Goal: Transaction & Acquisition: Book appointment/travel/reservation

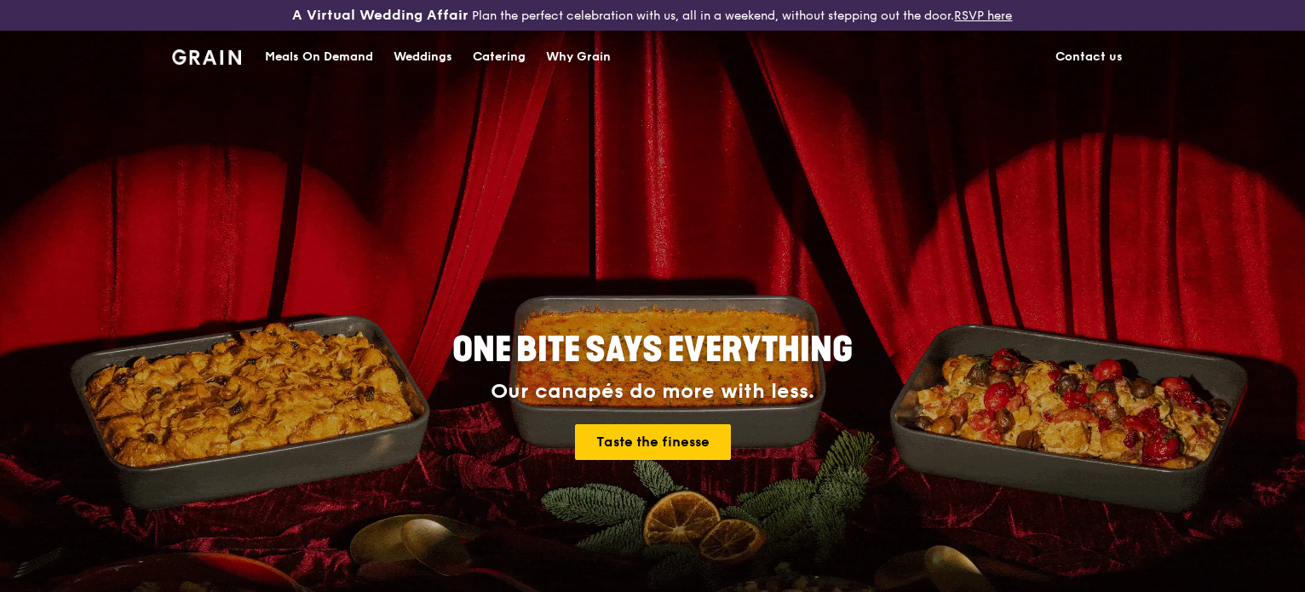
click at [490, 55] on div "Catering" at bounding box center [499, 57] width 53 height 51
click at [313, 52] on div "Meals On Demand" at bounding box center [319, 57] width 108 height 51
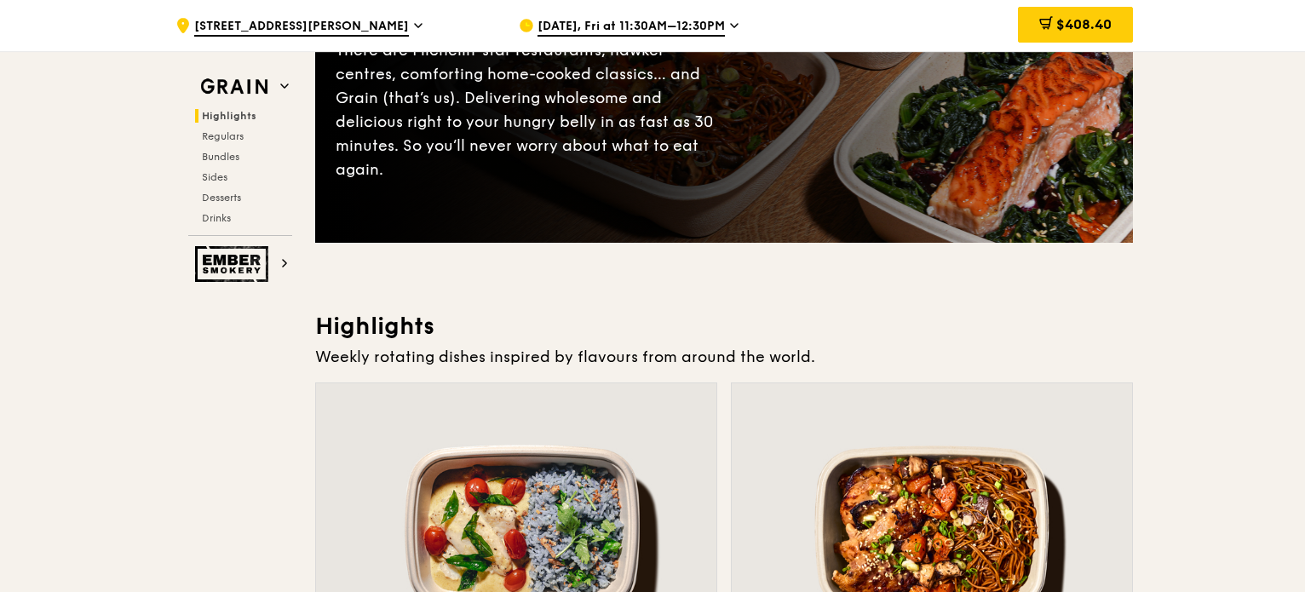
scroll to position [170, 0]
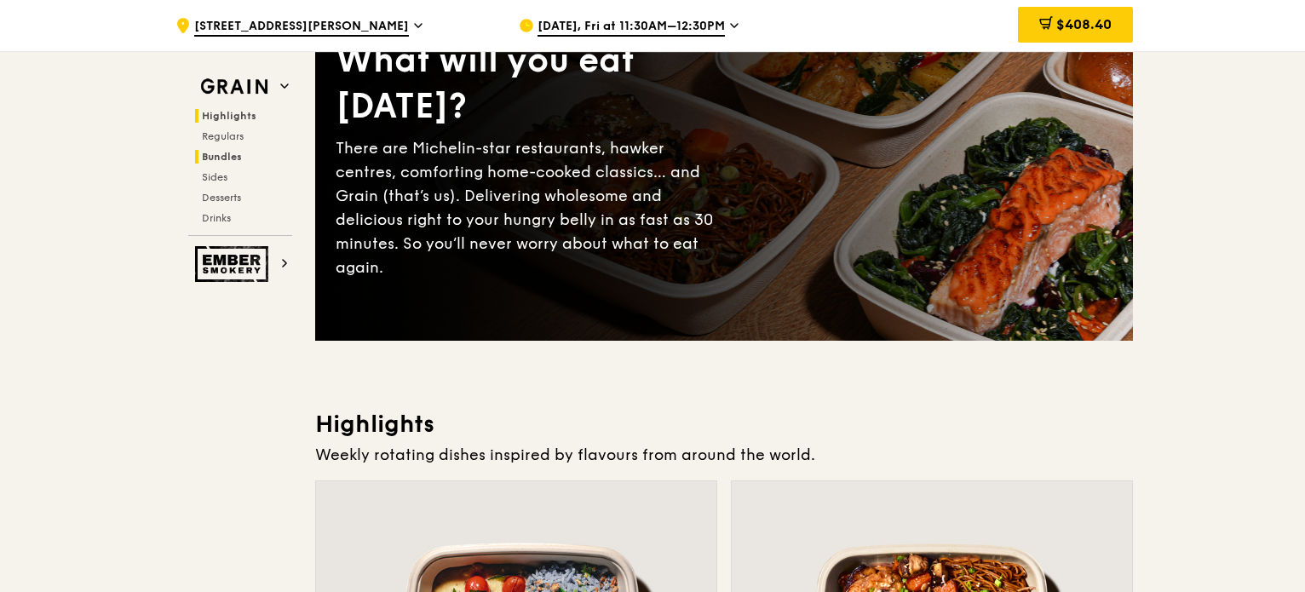
click at [229, 155] on span "Bundles" at bounding box center [222, 157] width 40 height 12
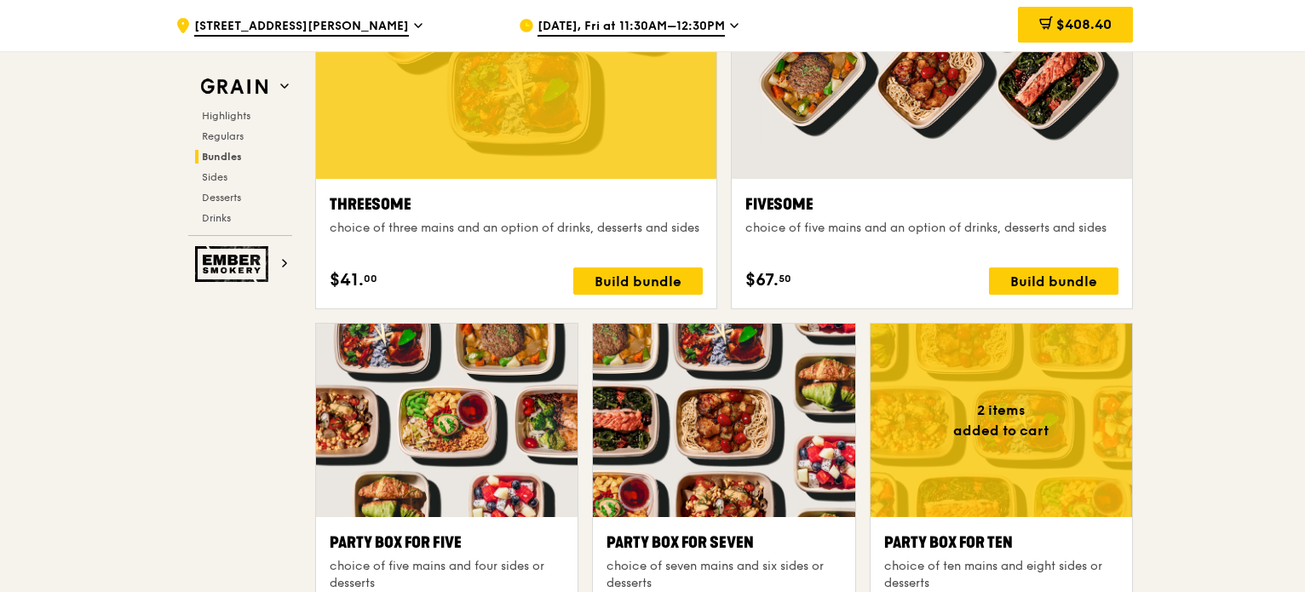
scroll to position [3318, 0]
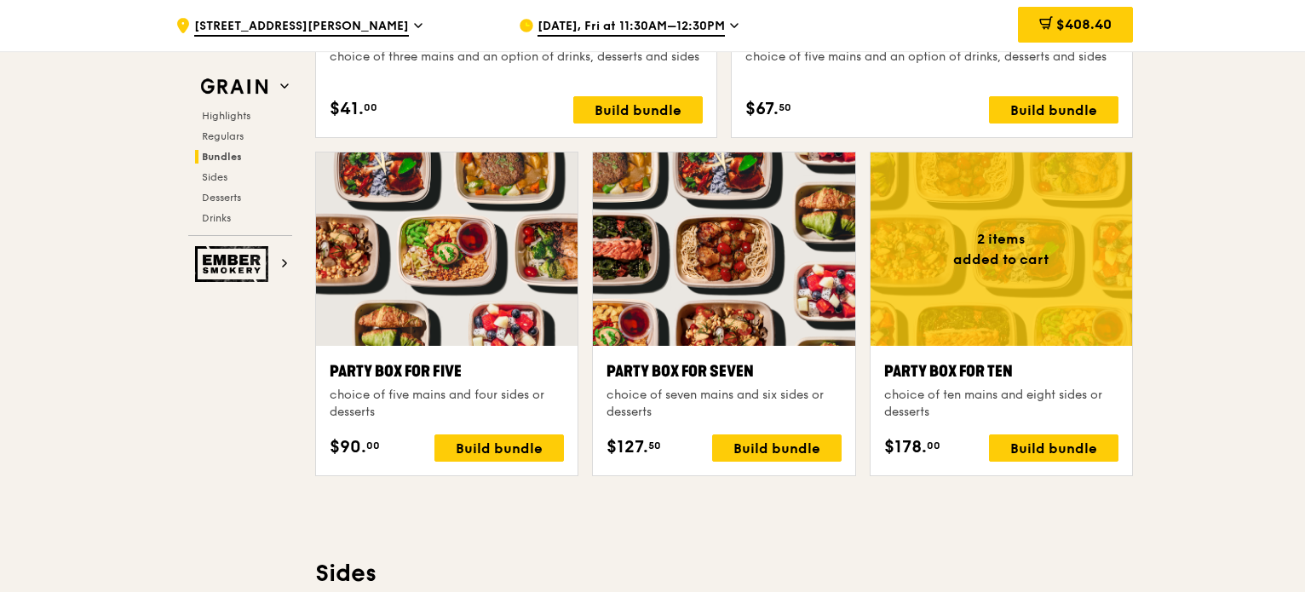
click at [1230, 352] on div ".cls-1 { fill: none; stroke: #fff; stroke-linecap: round; stroke-linejoin: roun…" at bounding box center [652, 350] width 1305 height 7173
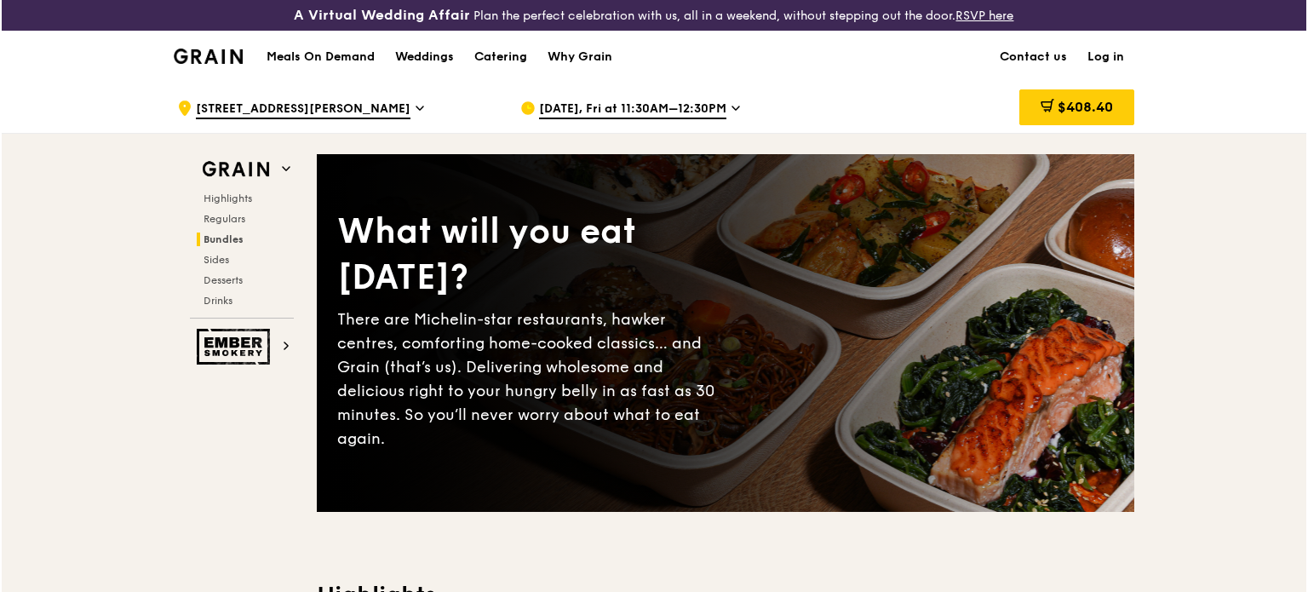
scroll to position [2630, 0]
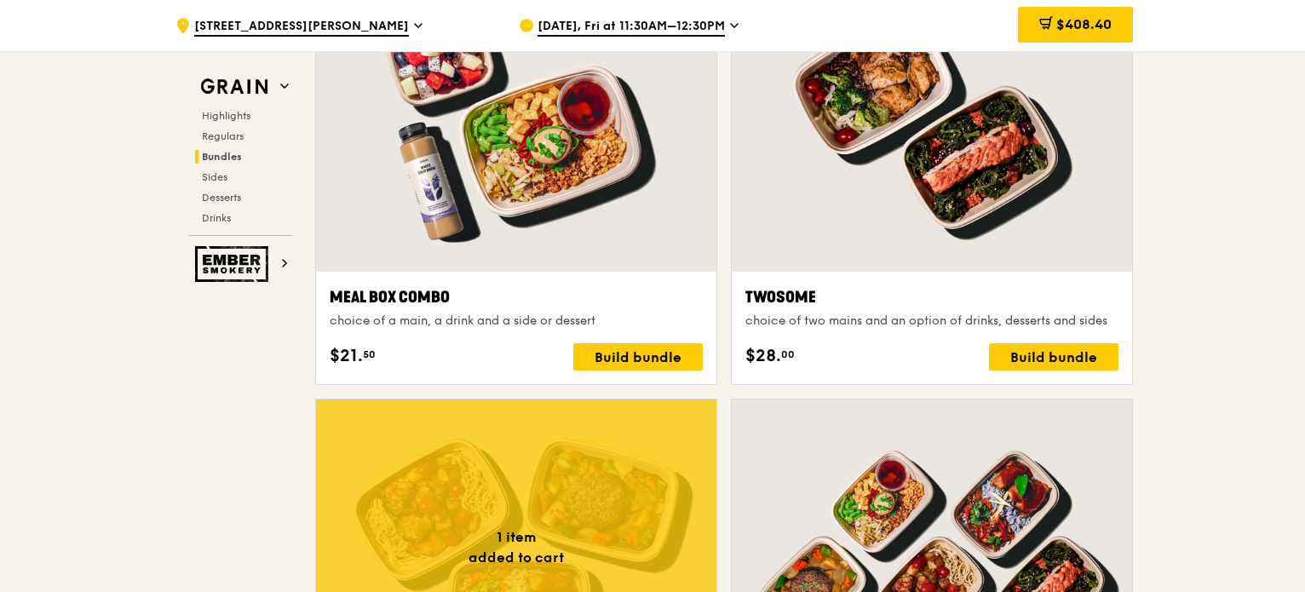
click at [456, 181] on div at bounding box center [516, 123] width 400 height 295
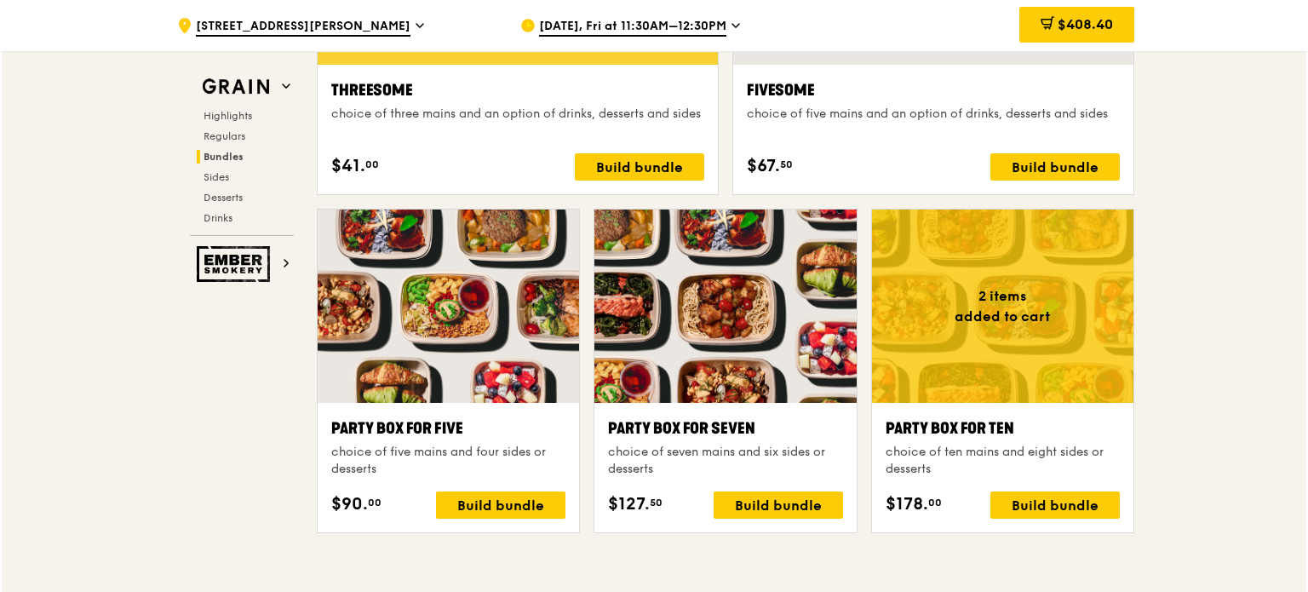
scroll to position [3311, 0]
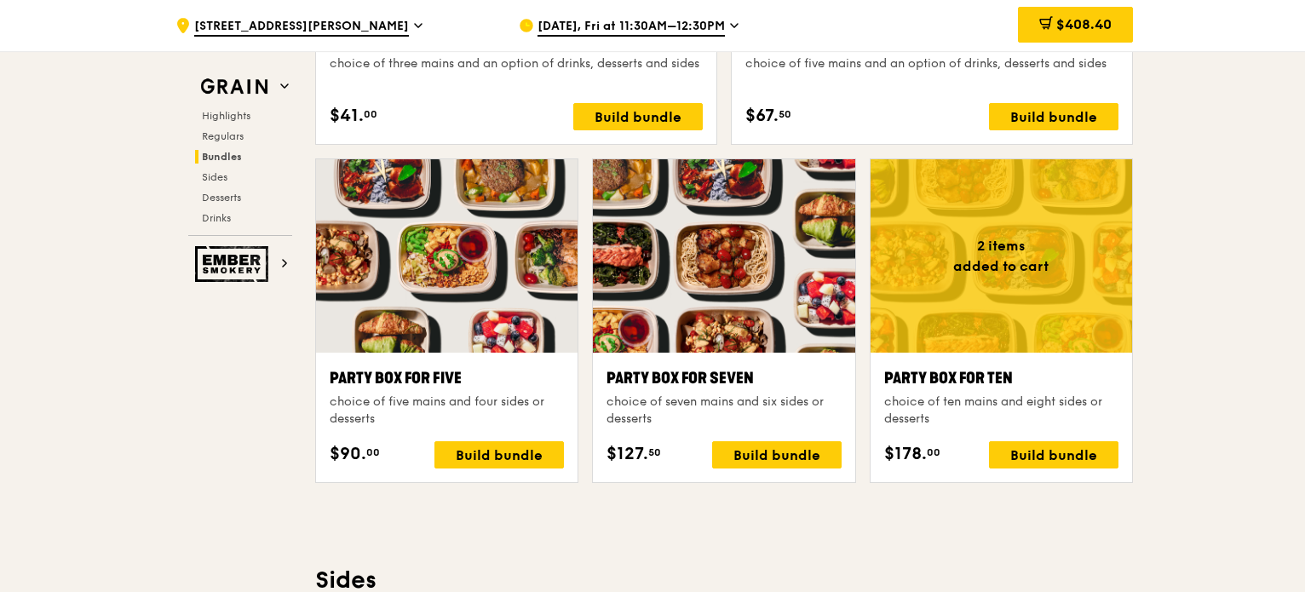
click at [1001, 267] on div at bounding box center [1000, 255] width 261 height 193
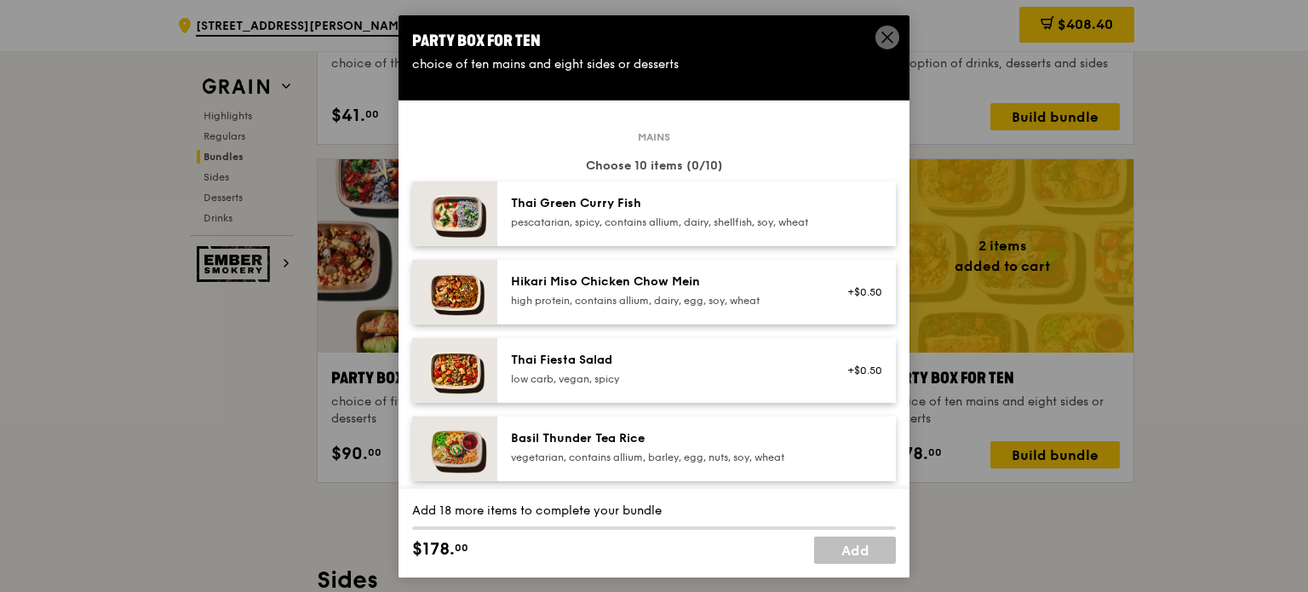
click at [569, 217] on div "pescatarian, spicy, contains allium, dairy, shellfish, soy, wheat" at bounding box center [664, 222] width 306 height 14
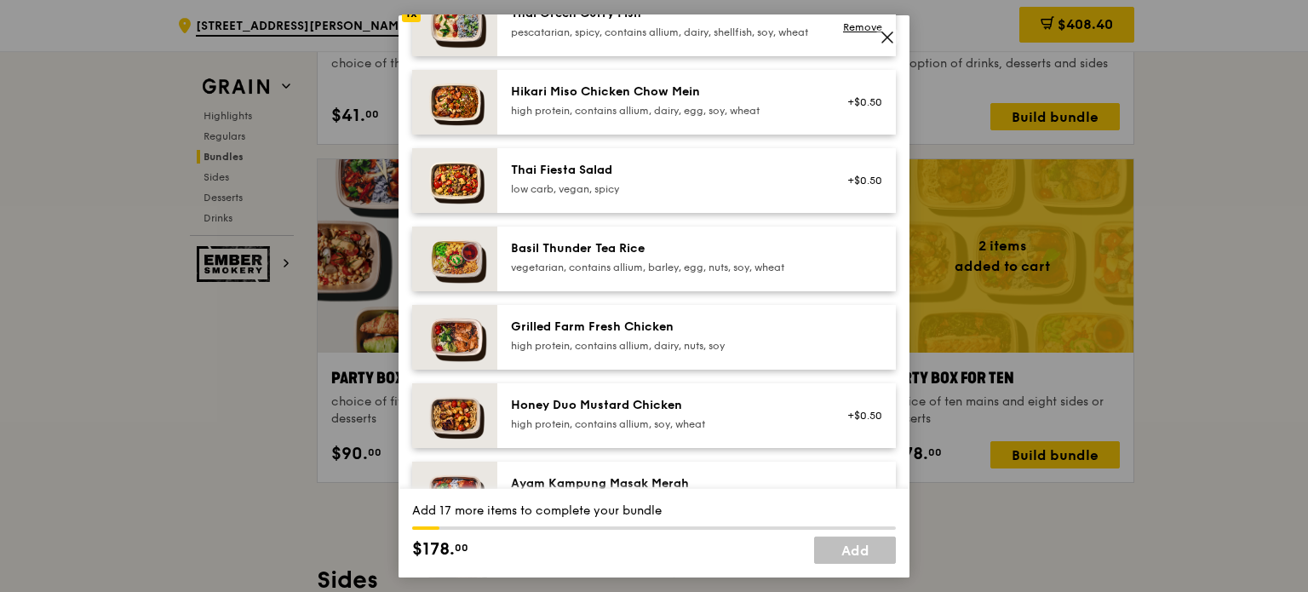
scroll to position [341, 0]
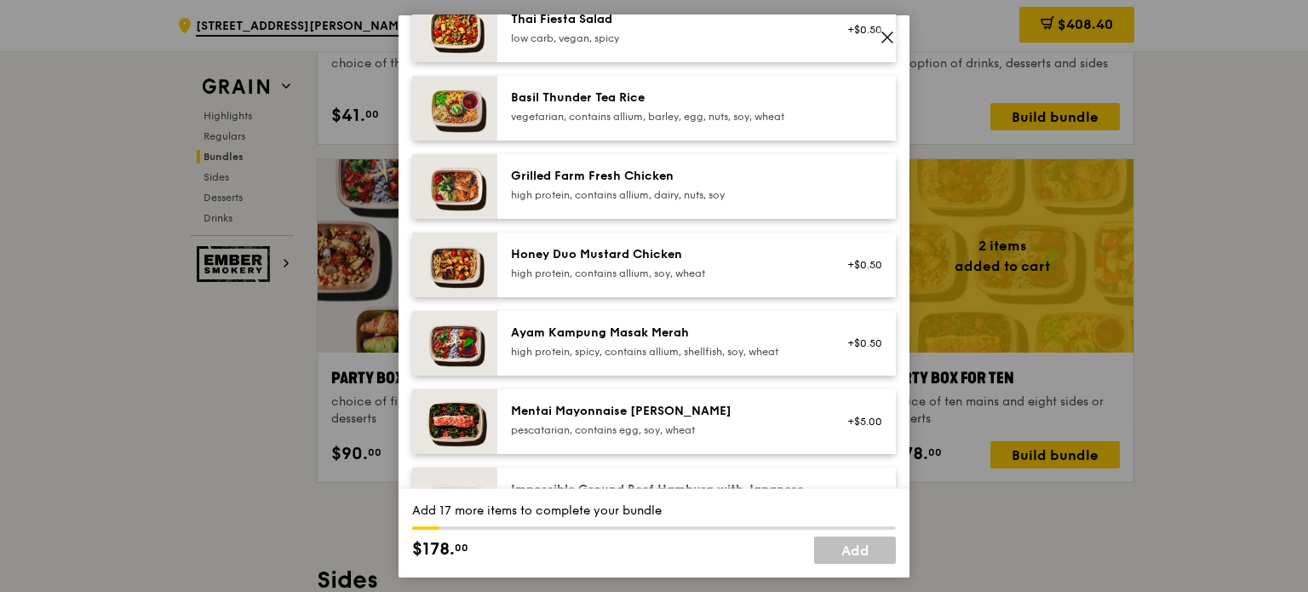
click at [882, 31] on icon at bounding box center [887, 36] width 15 height 15
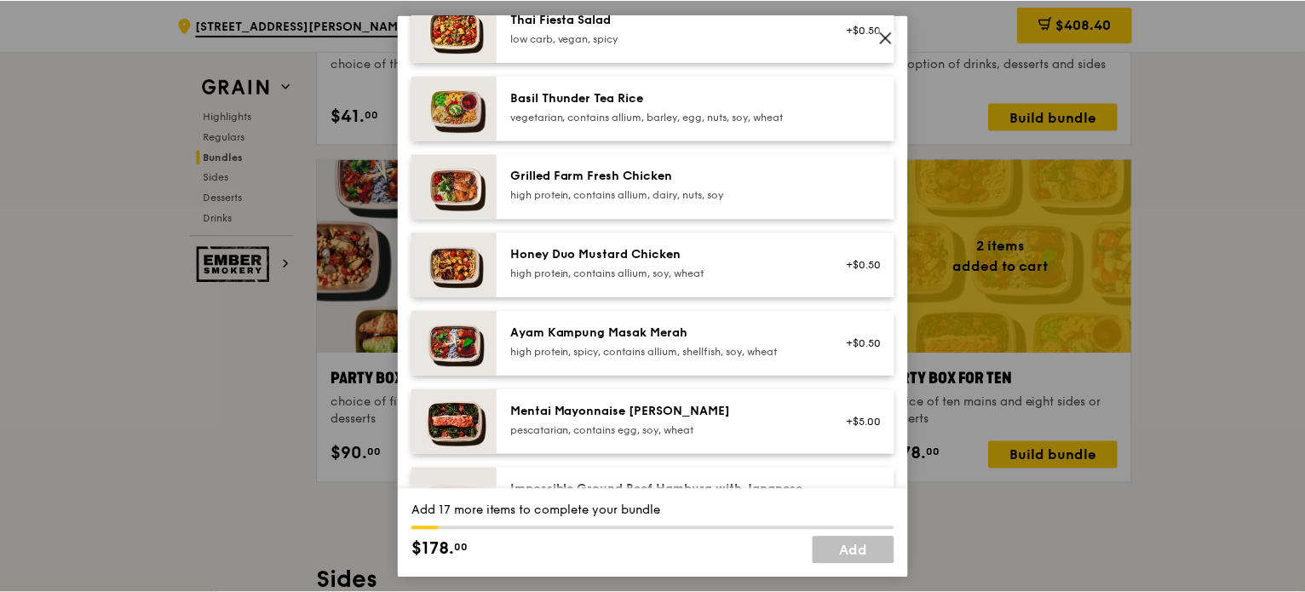
scroll to position [3311, 0]
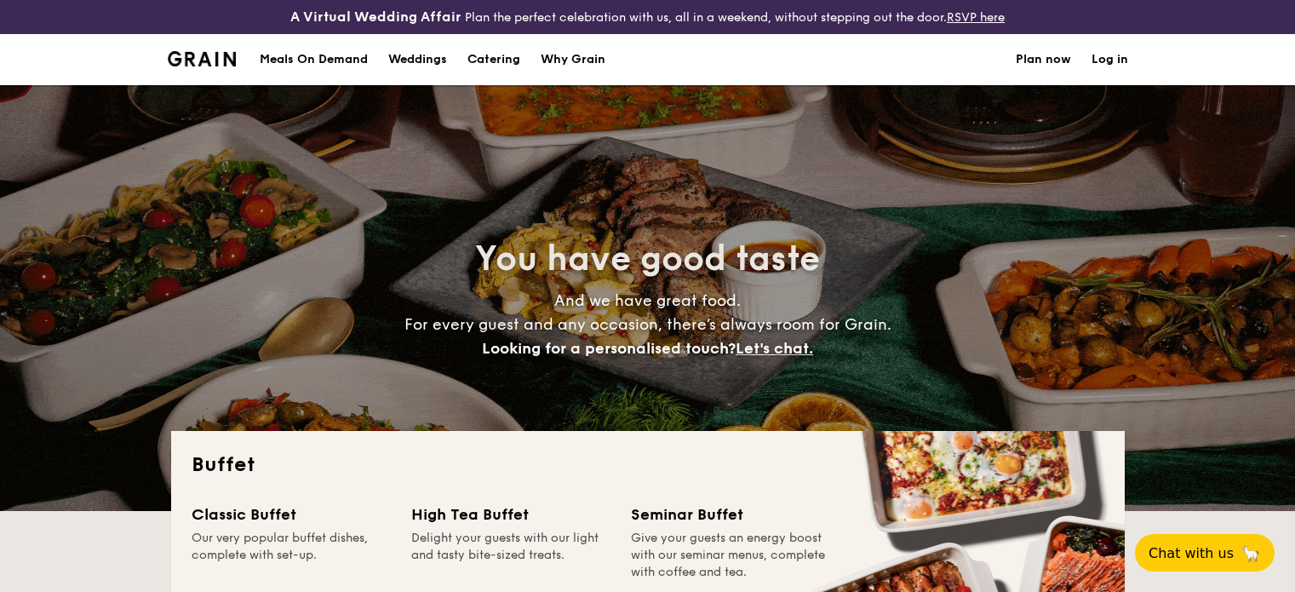
select select
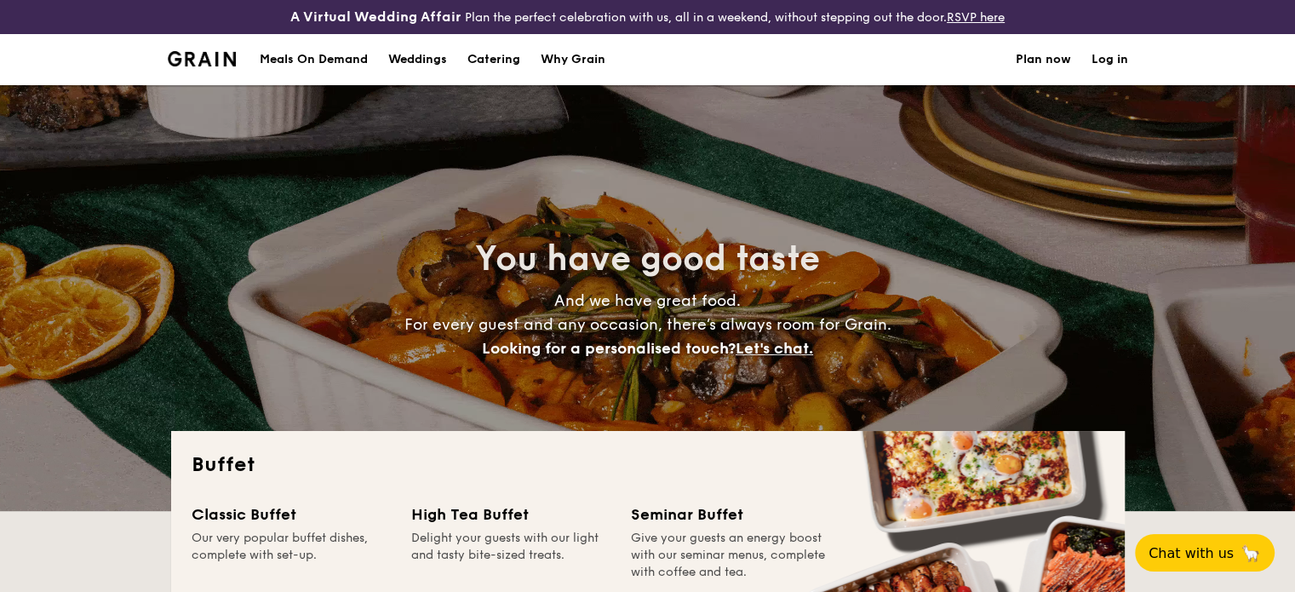
scroll to position [170, 0]
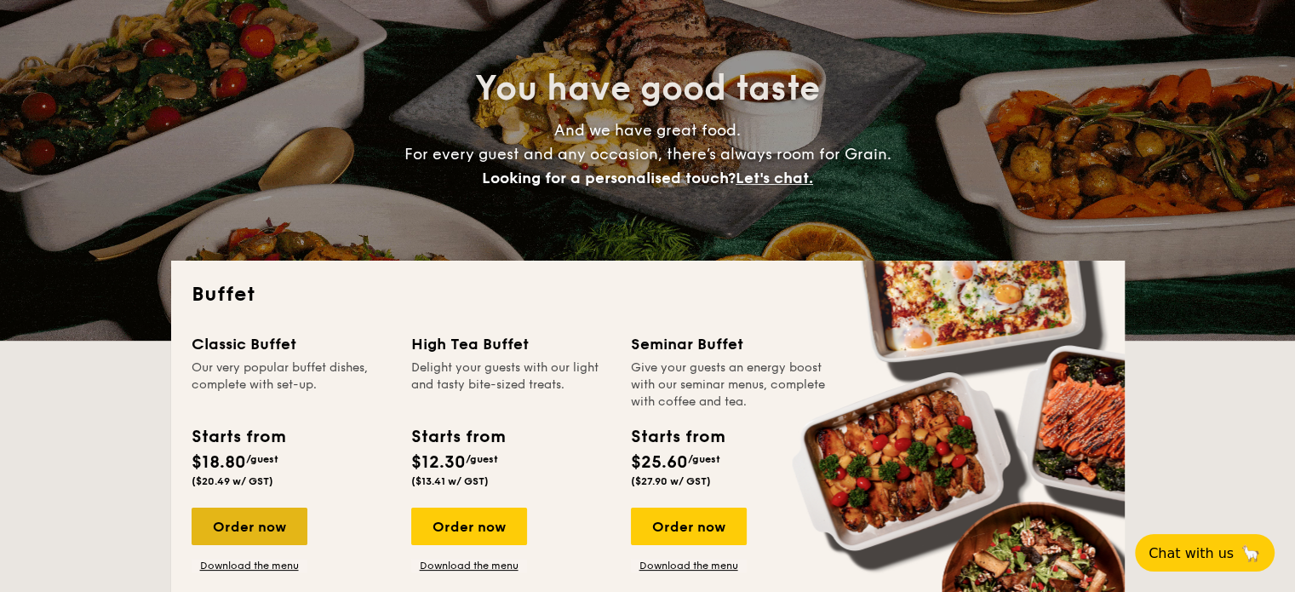
click at [239, 528] on div "Order now" at bounding box center [250, 526] width 116 height 37
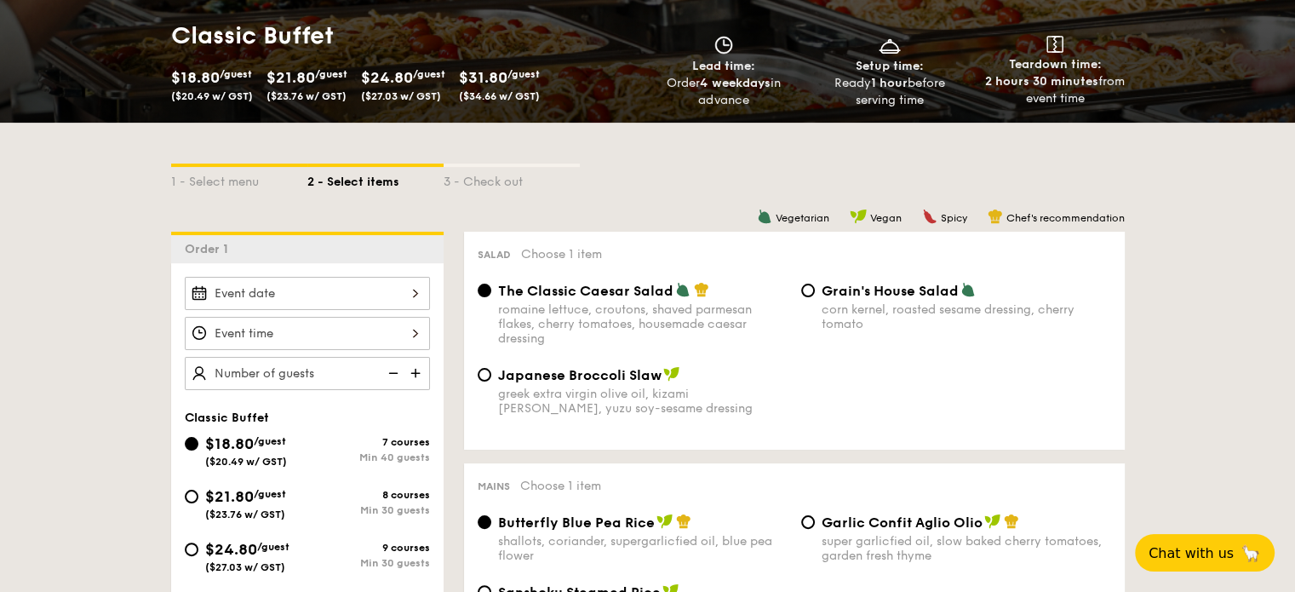
scroll to position [341, 0]
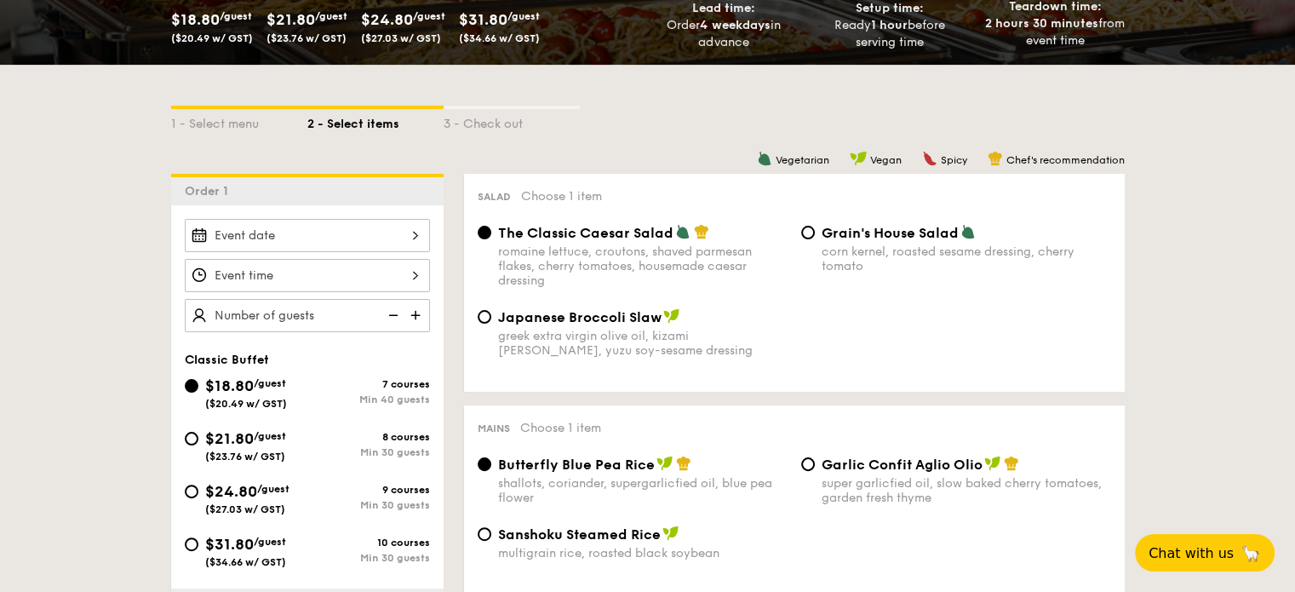
select select
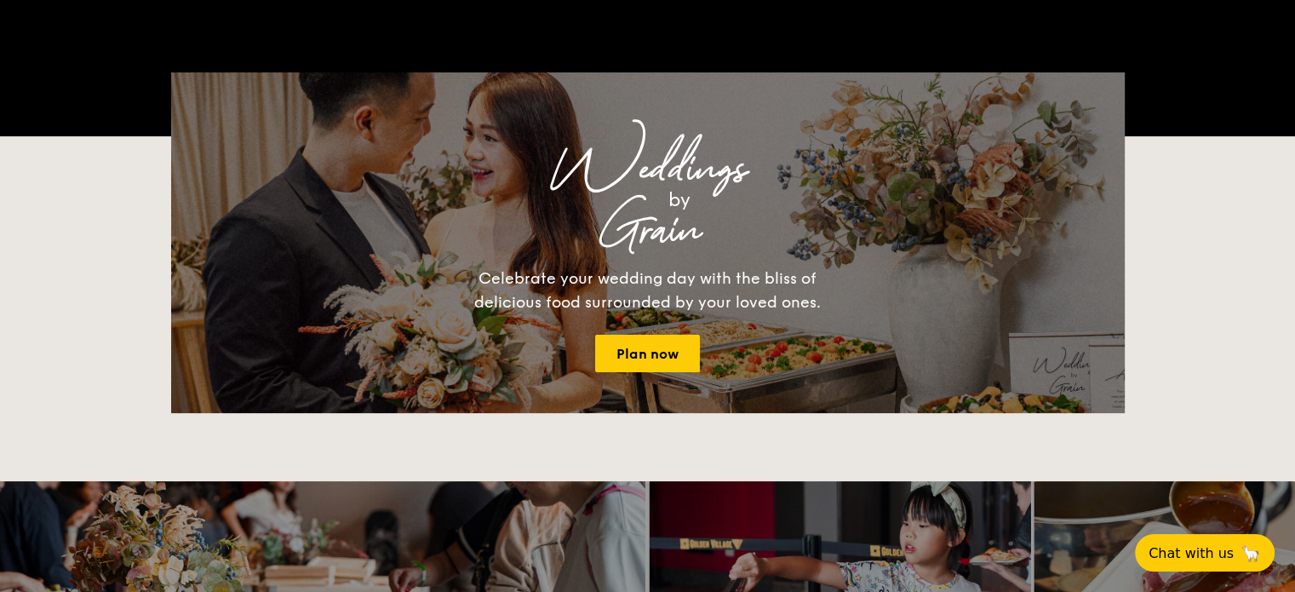
scroll to position [204, 0]
